Goal: Use online tool/utility: Utilize a website feature to perform a specific function

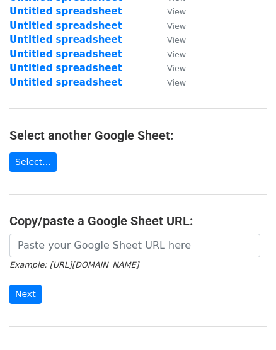
scroll to position [114, 0]
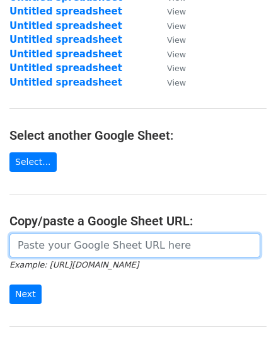
click at [47, 234] on input "url" at bounding box center [134, 245] width 250 height 24
paste input "https://docs.google.com/spreadsheets/d/1zddfcMQMV-B1DB60jpxMD4bEjcI9dGJypjnXRr8…"
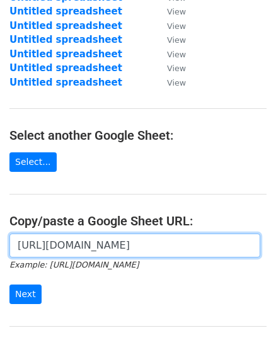
scroll to position [0, 317]
type input "https://docs.google.com/spreadsheets/d/1zddfcMQMV-B1DB60jpxMD4bEjcI9dGJypjnXRr8…"
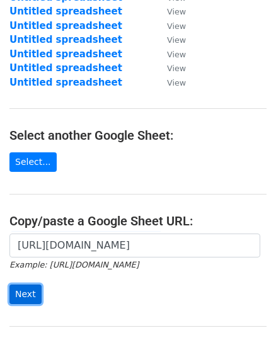
scroll to position [0, 0]
click at [18, 291] on input "Next" at bounding box center [25, 294] width 32 height 20
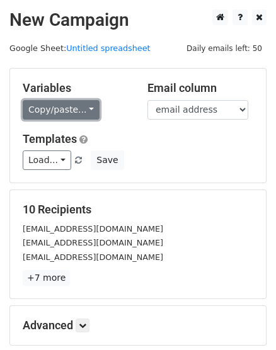
click at [52, 110] on link "Copy/paste..." at bounding box center [61, 110] width 77 height 20
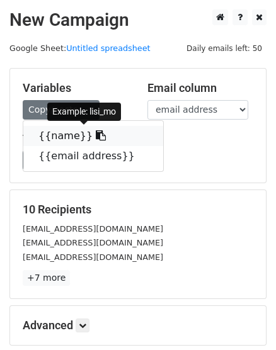
click at [55, 139] on link "{{name}}" at bounding box center [93, 136] width 140 height 20
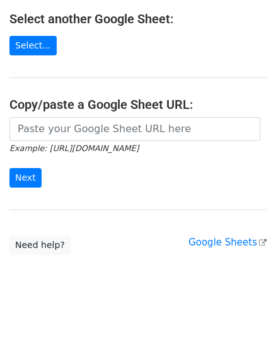
scroll to position [232, 0]
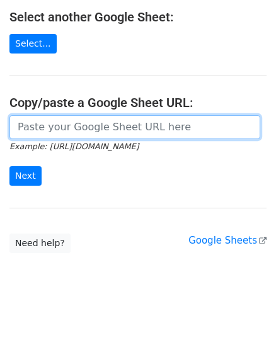
click at [87, 132] on input "url" at bounding box center [134, 127] width 250 height 24
paste input "https://docs.google.com/spreadsheets/d/12ahcQc9vLDLZuRZJhwX3p8patB2v0UyGycJKD-S…"
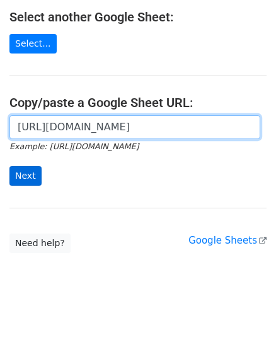
type input "https://docs.google.com/spreadsheets/d/12ahcQc9vLDLZuRZJhwX3p8patB2v0UyGycJKD-S…"
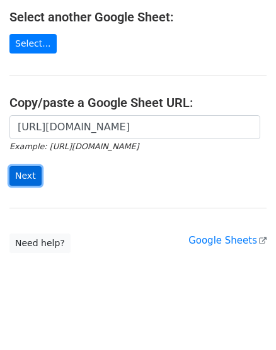
click at [25, 176] on input "Next" at bounding box center [25, 176] width 32 height 20
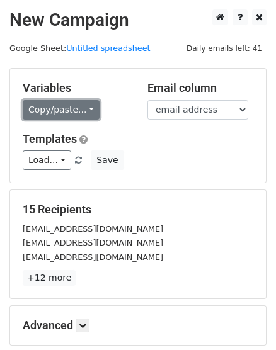
click at [59, 105] on link "Copy/paste..." at bounding box center [61, 110] width 77 height 20
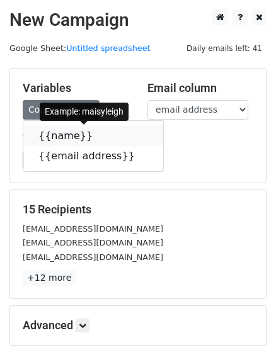
drag, startPoint x: 49, startPoint y: 136, endPoint x: 8, endPoint y: 132, distance: 41.8
click at [49, 136] on link "{{name}}" at bounding box center [93, 136] width 140 height 20
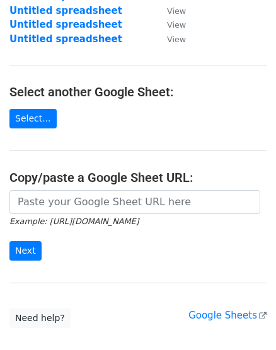
scroll to position [232, 0]
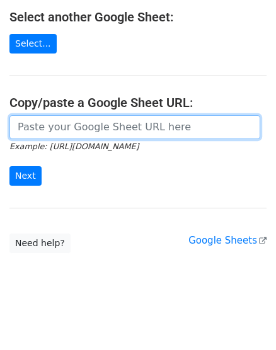
click at [89, 130] on input "url" at bounding box center [134, 127] width 250 height 24
paste input "[URL][DOMAIN_NAME]"
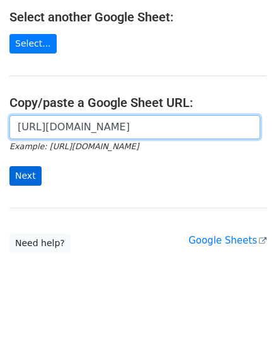
type input "[URL][DOMAIN_NAME]"
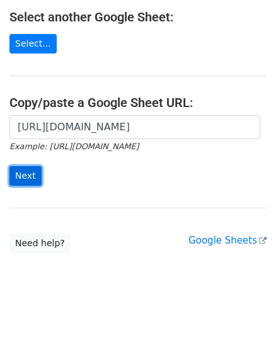
click at [24, 174] on input "Next" at bounding box center [25, 176] width 32 height 20
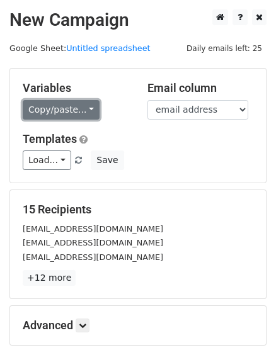
click at [38, 104] on link "Copy/paste..." at bounding box center [61, 110] width 77 height 20
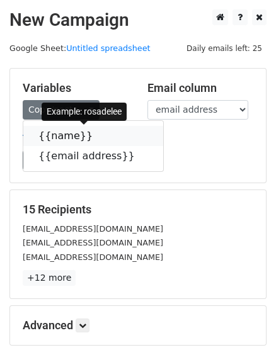
click at [64, 132] on link "{{name}}" at bounding box center [93, 136] width 140 height 20
